Goal: Find specific page/section

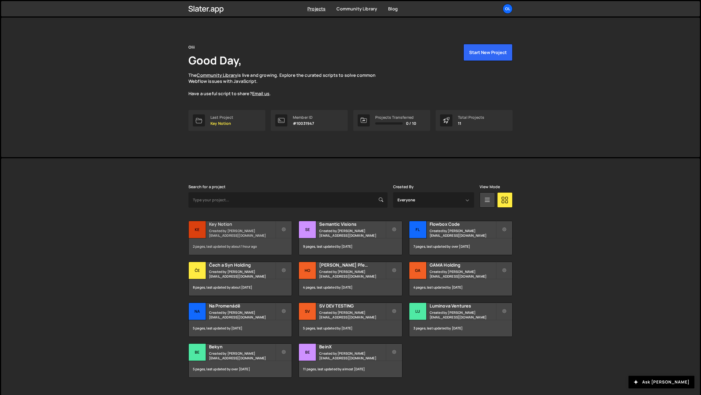
click at [239, 242] on div "2 pages, last updated by about 1 hour ago" at bounding box center [240, 247] width 103 height 16
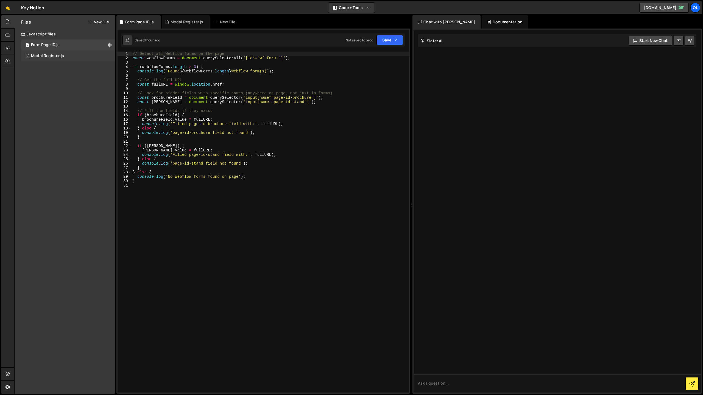
click at [63, 57] on div "1 Modal Register.js 0" at bounding box center [68, 56] width 94 height 11
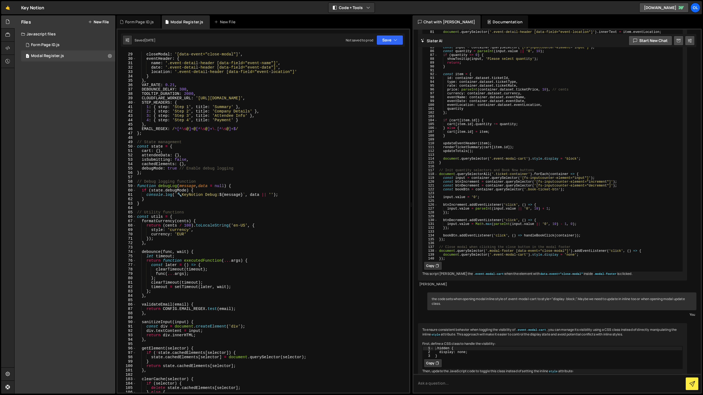
scroll to position [129, 0]
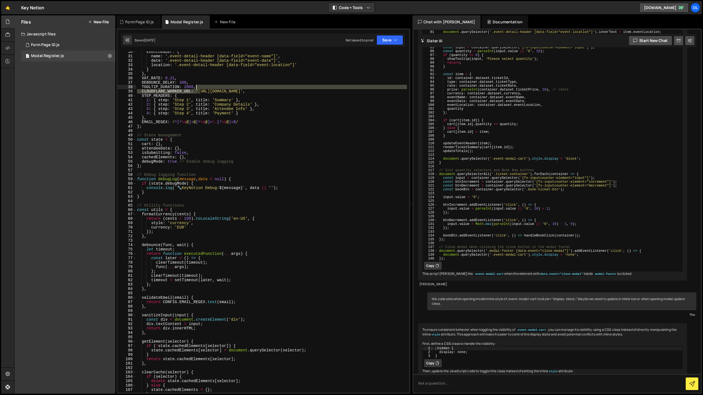
drag, startPoint x: 199, startPoint y: 90, endPoint x: 259, endPoint y: 87, distance: 59.9
click at [259, 87] on div "eventHeader : { name : '.event-detail-header [data-field="event-name"]' , date …" at bounding box center [271, 225] width 271 height 350
drag, startPoint x: 280, startPoint y: 91, endPoint x: 142, endPoint y: 92, distance: 137.3
click at [142, 92] on div "eventHeader : { name : '.event-detail-header [data-field="event-name"]' , date …" at bounding box center [271, 225] width 271 height 350
type textarea "CLOUDFLARE_WORKER_URL: '[URL][DOMAIN_NAME]',"
